Goal: Information Seeking & Learning: Check status

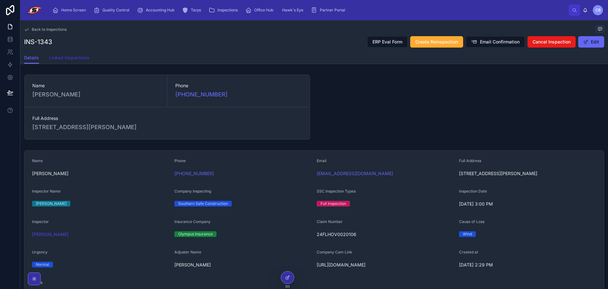
click at [84, 57] on span "Linked Inspections" at bounding box center [69, 57] width 40 height 6
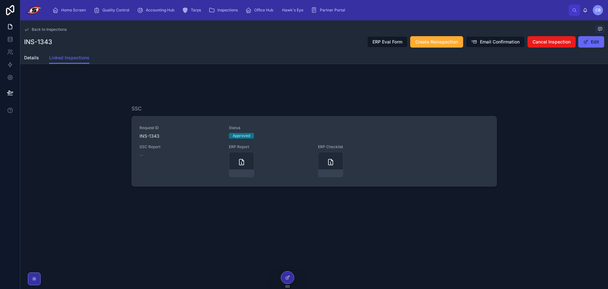
click at [166, 128] on span "Request ID" at bounding box center [180, 127] width 82 height 5
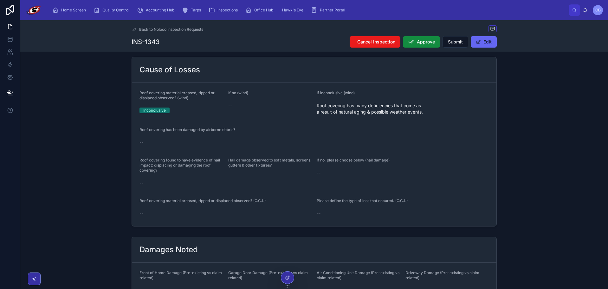
scroll to position [559, 0]
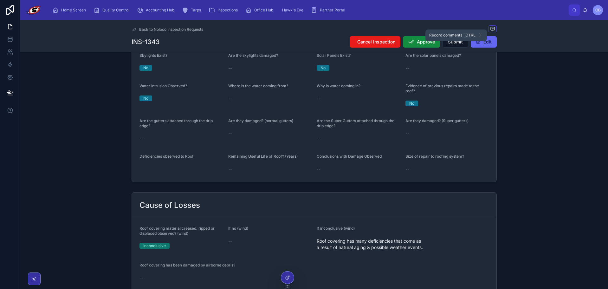
click at [493, 28] on icon at bounding box center [492, 28] width 4 height 3
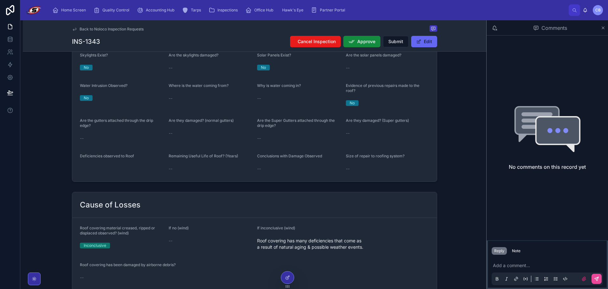
click at [607, 27] on div "Comments" at bounding box center [546, 27] width 121 height 15
drag, startPoint x: 605, startPoint y: 27, endPoint x: 592, endPoint y: 30, distance: 13.2
click at [605, 27] on icon at bounding box center [602, 27] width 5 height 5
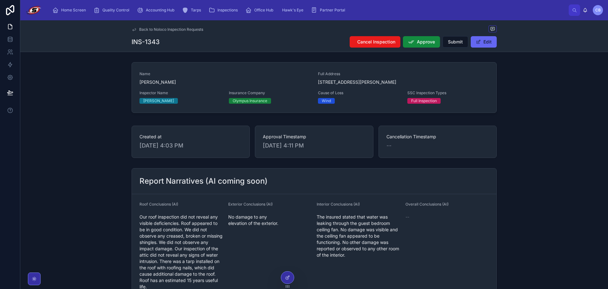
click at [111, 88] on div "Name [PERSON_NAME] Full Address [STREET_ADDRESS][PERSON_NAME] Inspector Name [P…" at bounding box center [313, 89] width 587 height 58
click at [148, 26] on div "Back to Noloco Inspection Requests" at bounding box center [313, 29] width 365 height 8
click at [149, 29] on span "Back to Noloco Inspection Requests" at bounding box center [171, 29] width 64 height 5
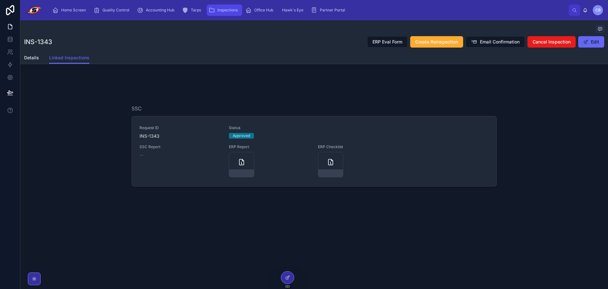
click at [232, 7] on div "Inspections" at bounding box center [224, 10] width 32 height 10
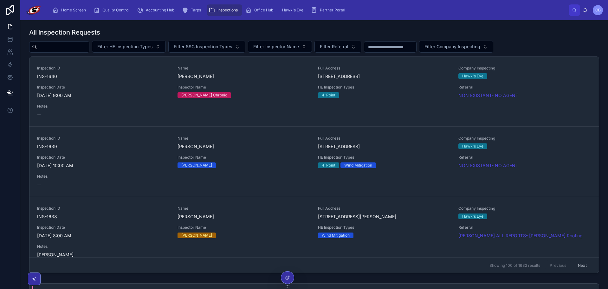
click at [89, 45] on input "text" at bounding box center [63, 46] width 52 height 9
paste input "**********"
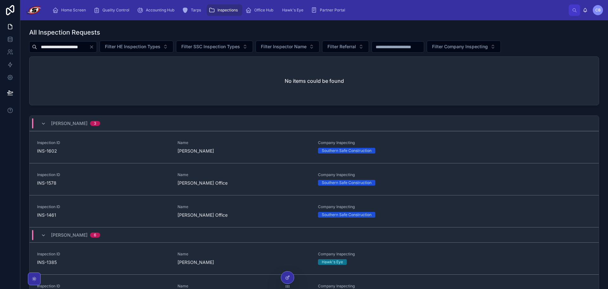
paste input "text"
drag, startPoint x: 57, startPoint y: 41, endPoint x: 61, endPoint y: 47, distance: 8.2
click at [57, 41] on div "**********" at bounding box center [314, 47] width 570 height 12
click at [61, 48] on input "**********" at bounding box center [63, 46] width 52 height 9
paste input "text"
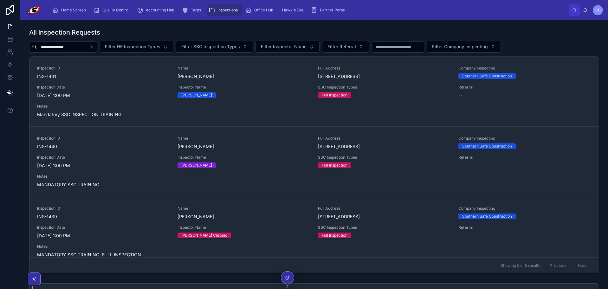
type input "**********"
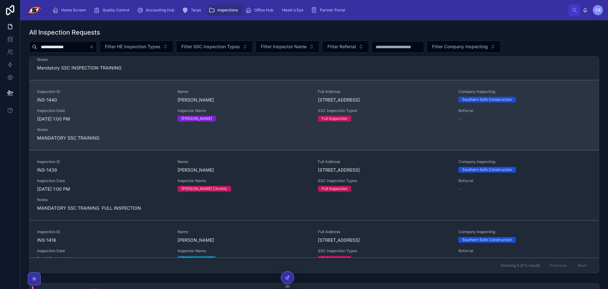
scroll to position [32, 0]
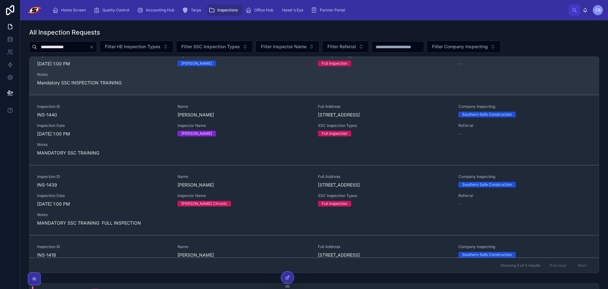
click at [137, 91] on link "Inspection ID INS-1441 Name [PERSON_NAME] Full Address [STREET_ADDRESS] Company…" at bounding box center [313, 60] width 569 height 70
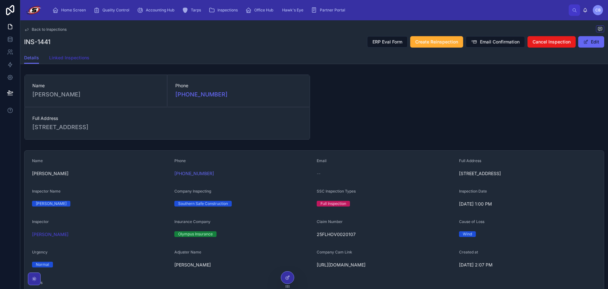
click at [86, 58] on span "Linked Inspections" at bounding box center [69, 57] width 40 height 6
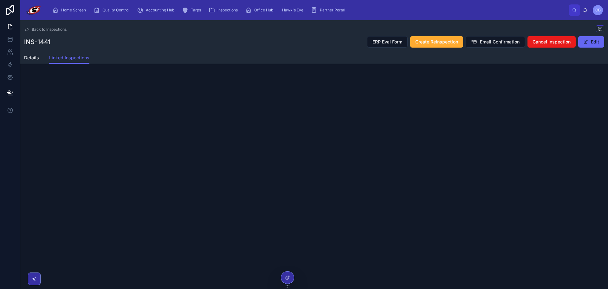
click at [42, 53] on div "Details Linked Inspections" at bounding box center [314, 58] width 580 height 12
click at [42, 29] on span "Back to Inspections" at bounding box center [49, 29] width 35 height 5
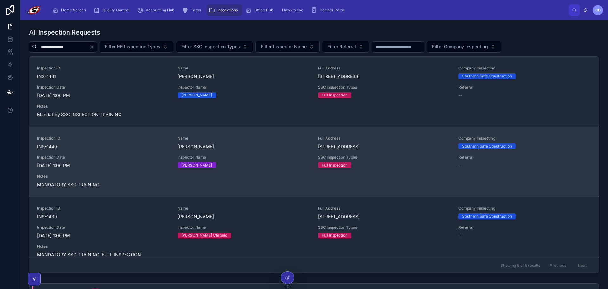
click at [132, 140] on span "Inspection ID" at bounding box center [103, 138] width 133 height 5
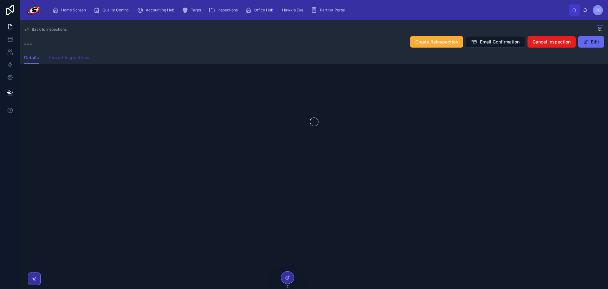
click at [78, 56] on span "Linked Inspections" at bounding box center [69, 57] width 40 height 6
click at [35, 28] on span "Back to Inspections" at bounding box center [49, 29] width 35 height 5
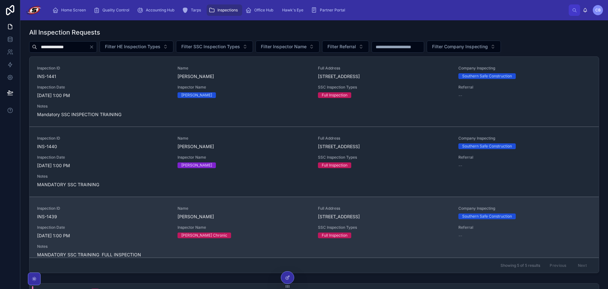
click at [89, 217] on span "INS-1439" at bounding box center [103, 216] width 133 height 6
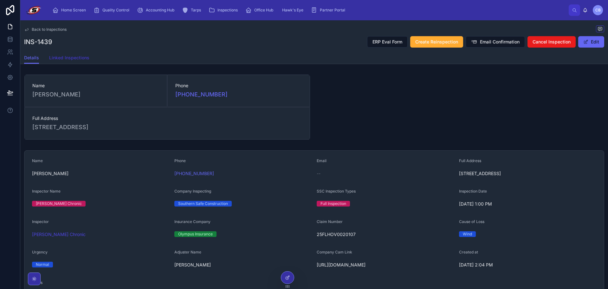
click at [71, 58] on span "Linked Inspections" at bounding box center [69, 57] width 40 height 6
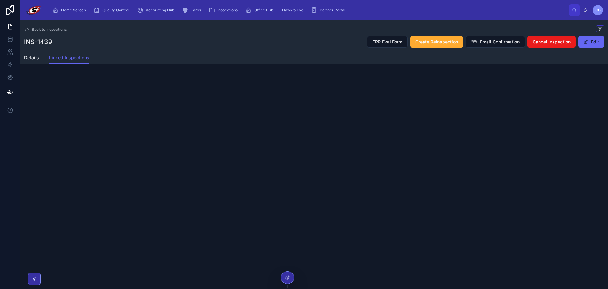
click at [41, 29] on span "Back to Inspections" at bounding box center [49, 29] width 35 height 5
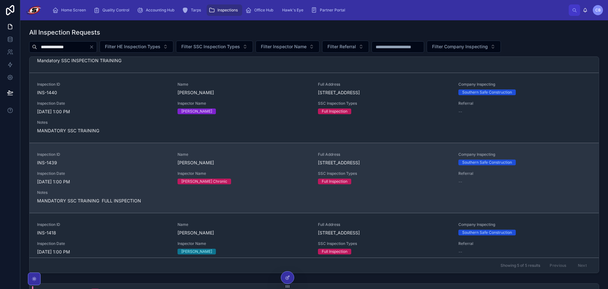
scroll to position [63, 0]
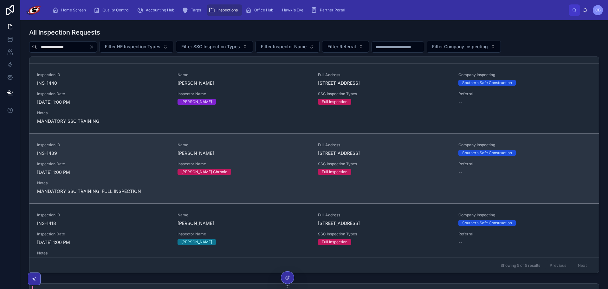
click at [116, 172] on span "[DATE] 1:00 PM" at bounding box center [103, 172] width 133 height 6
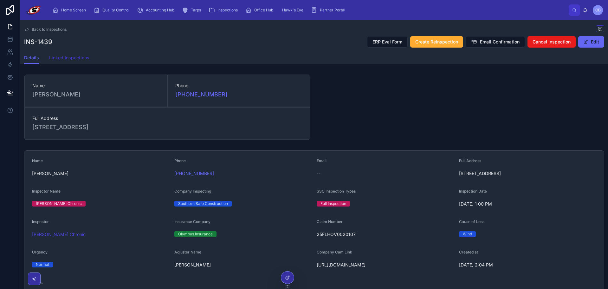
click at [76, 60] on span "Linked Inspections" at bounding box center [69, 57] width 40 height 6
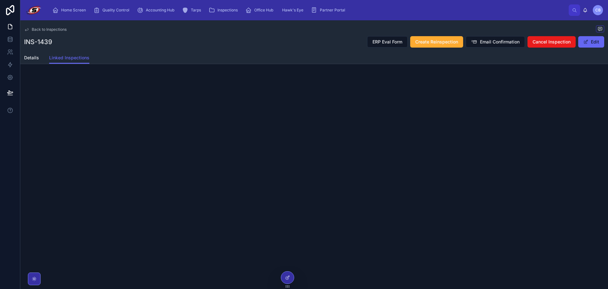
click at [37, 29] on span "Back to Inspections" at bounding box center [49, 29] width 35 height 5
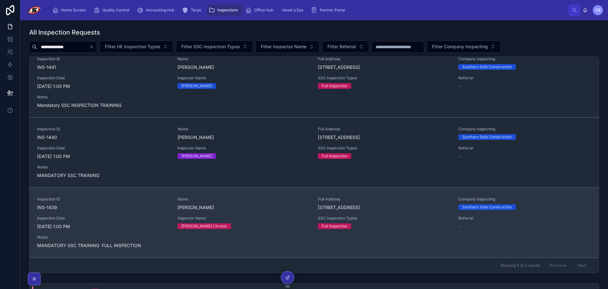
scroll to position [32, 0]
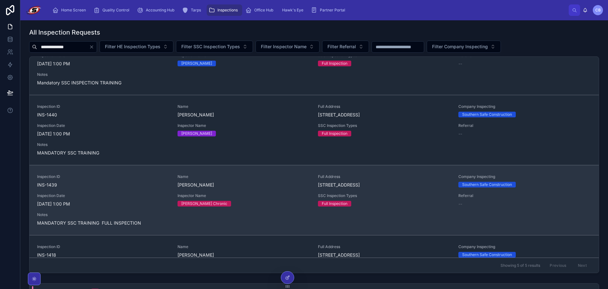
click at [121, 193] on span "Inspection Date" at bounding box center [103, 195] width 133 height 5
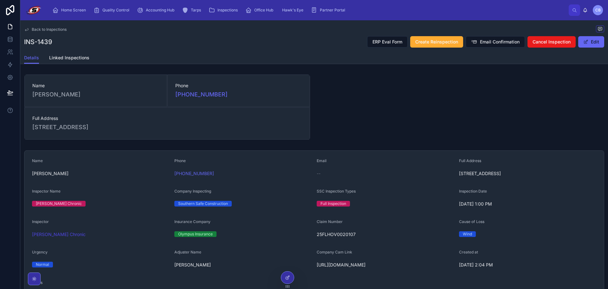
click at [37, 26] on div "Back to Inspections" at bounding box center [314, 29] width 580 height 8
click at [46, 32] on div "Back to Inspections INS-1439 ERP Eval Form Create Reinspection Email Confirmati…" at bounding box center [314, 35] width 580 height 31
click at [48, 29] on span "Back to Inspections" at bounding box center [49, 29] width 35 height 5
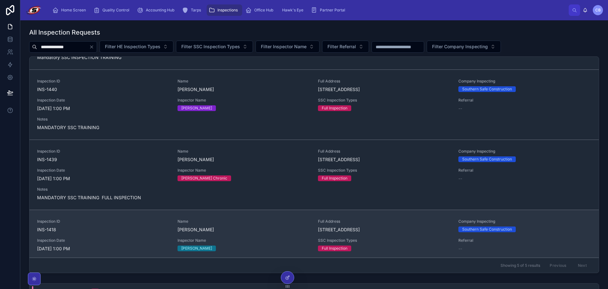
scroll to position [95, 0]
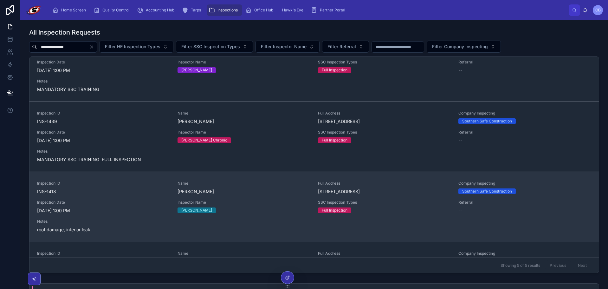
click at [135, 189] on span "INS-1418" at bounding box center [103, 191] width 133 height 6
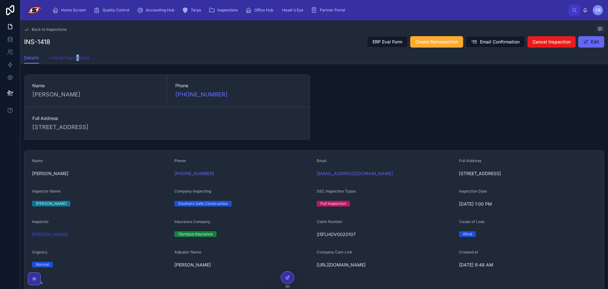
click at [82, 57] on span "Linked Inspections" at bounding box center [69, 57] width 40 height 6
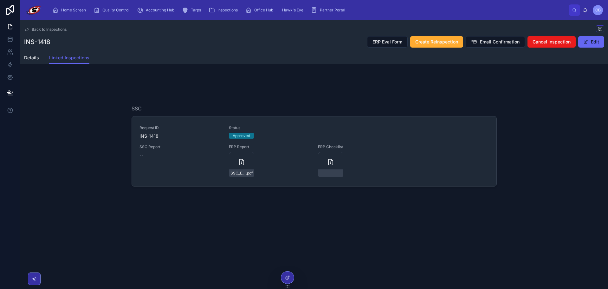
click at [93, 121] on div "SSC Request ID INS-1418 Status Approved SSC Report -- ERP Report SSC_ERP_Report…" at bounding box center [313, 145] width 587 height 87
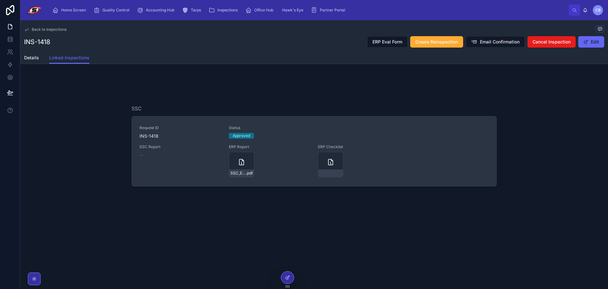
click at [305, 128] on span "Status" at bounding box center [359, 127] width 260 height 5
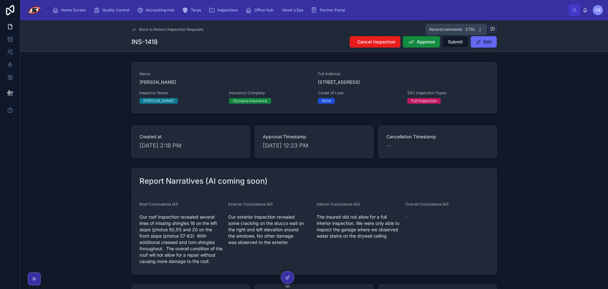
click at [491, 27] on icon at bounding box center [492, 28] width 4 height 3
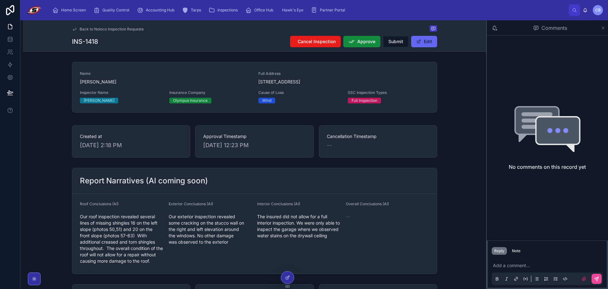
click at [604, 27] on icon at bounding box center [603, 28] width 3 height 3
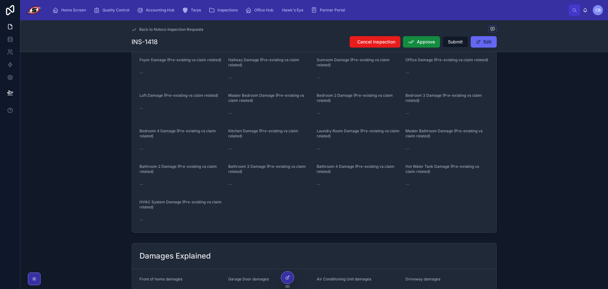
scroll to position [833, 0]
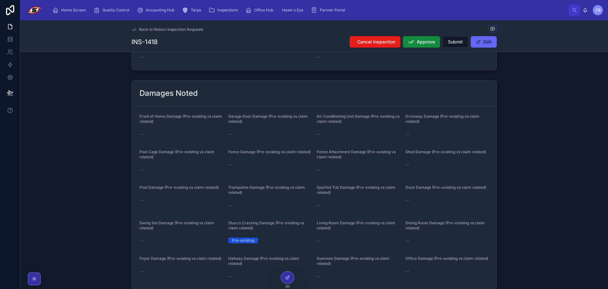
click at [191, 29] on span "Back to Noloco Inspection Requests" at bounding box center [171, 29] width 64 height 5
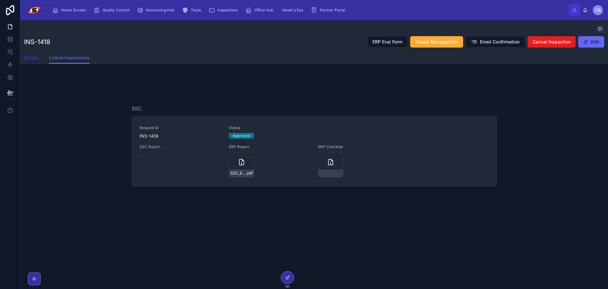
click at [37, 55] on span "Details" at bounding box center [31, 57] width 15 height 6
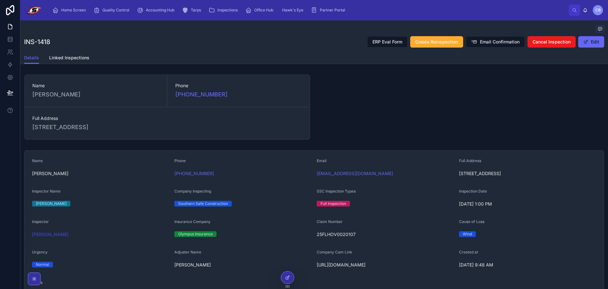
drag, startPoint x: 33, startPoint y: 126, endPoint x: 86, endPoint y: 129, distance: 53.0
click at [86, 129] on span "[STREET_ADDRESS]" at bounding box center [167, 127] width 270 height 9
copy span "6897 [GEOGRAPHIC_DATA]"
click at [220, 11] on span "Inspections" at bounding box center [227, 10] width 20 height 5
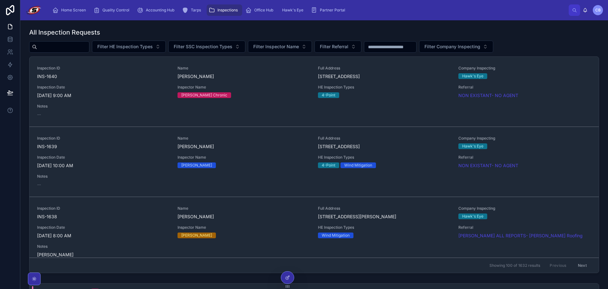
click at [79, 49] on input "text" at bounding box center [63, 46] width 52 height 9
paste input "**********"
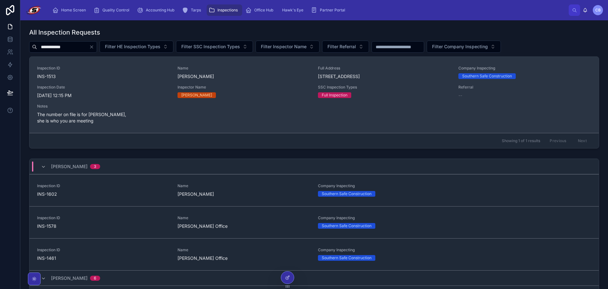
type input "**********"
click at [124, 86] on span "Inspection Date" at bounding box center [103, 87] width 133 height 5
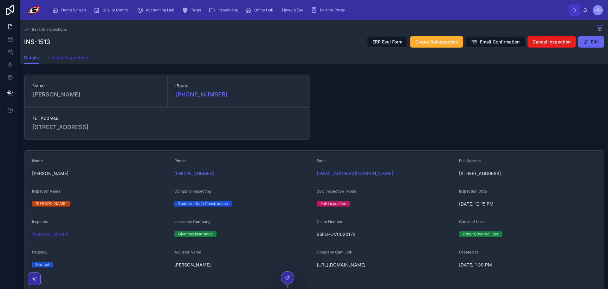
click at [79, 55] on span "Linked Inspections" at bounding box center [69, 57] width 40 height 6
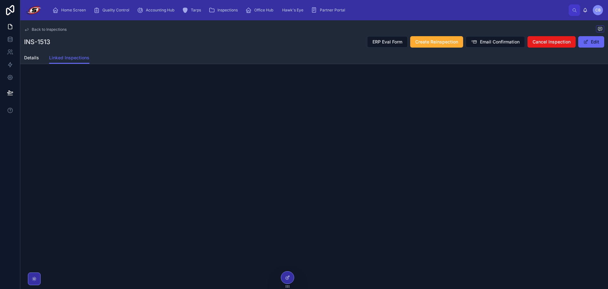
click at [42, 58] on div "Details Linked Inspections" at bounding box center [314, 58] width 580 height 12
click at [36, 57] on span "Details" at bounding box center [31, 57] width 15 height 6
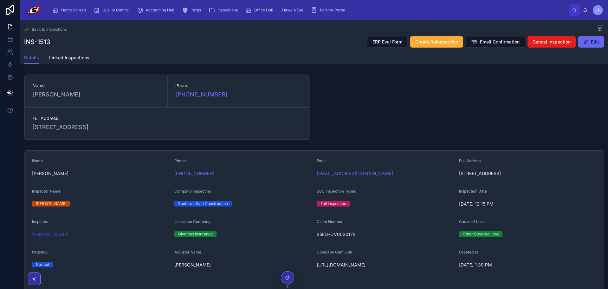
click at [46, 27] on span "Back to Inspections" at bounding box center [49, 29] width 35 height 5
